Goal: Information Seeking & Learning: Learn about a topic

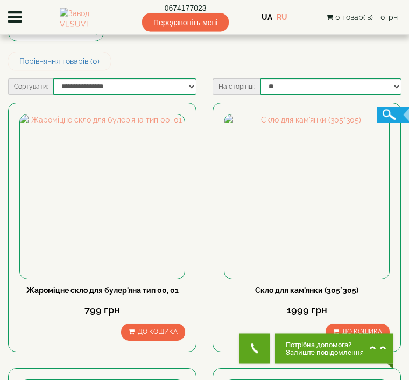
scroll to position [67, 0]
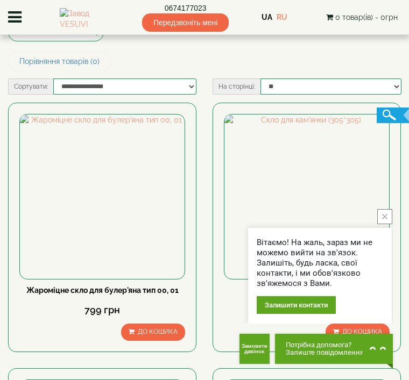
click at [383, 242] on img at bounding box center [306, 197] width 165 height 165
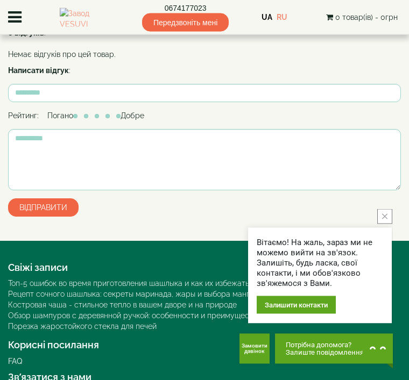
scroll to position [574, 0]
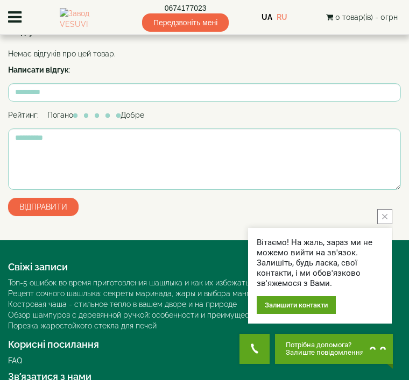
click at [387, 224] on button "close button" at bounding box center [384, 216] width 15 height 15
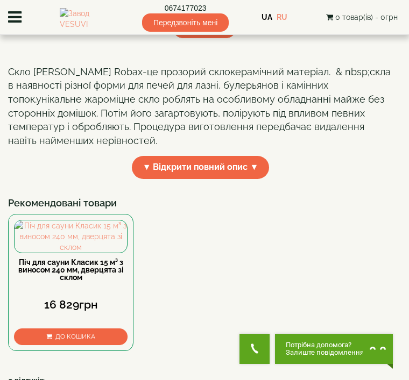
scroll to position [223, 0]
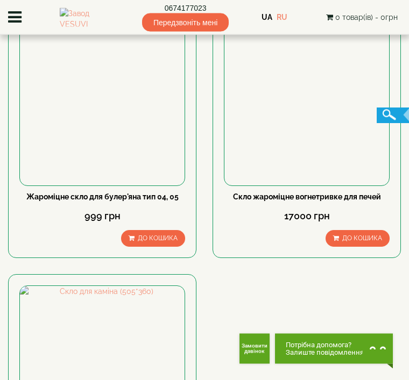
scroll to position [691, 0]
click at [112, 107] on img at bounding box center [102, 103] width 165 height 165
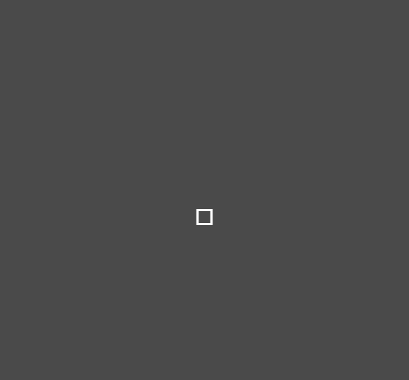
select select
